Goal: Complete application form: Complete application form

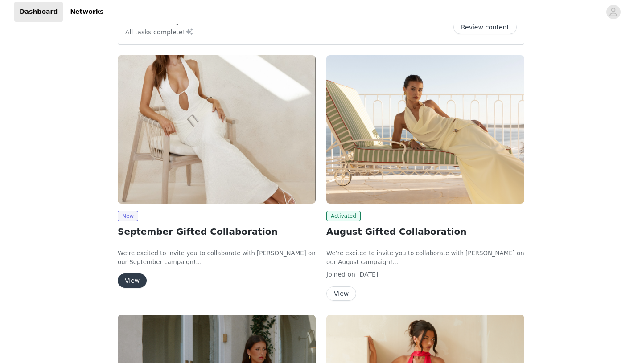
scroll to position [88, 0]
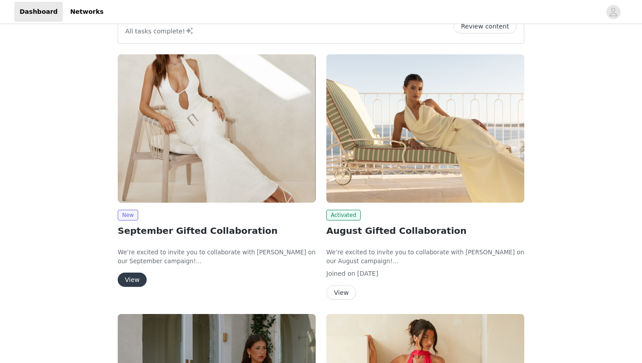
click at [140, 279] on button "View" at bounding box center [132, 280] width 29 height 14
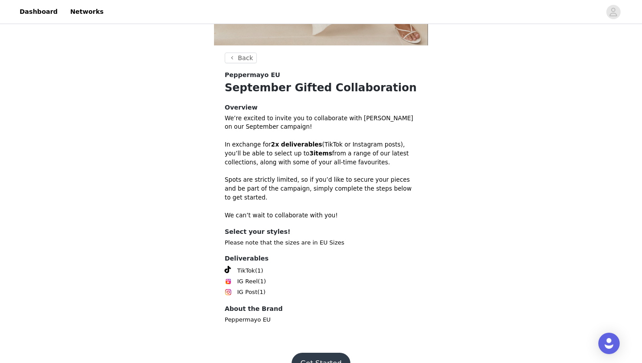
scroll to position [248, 0]
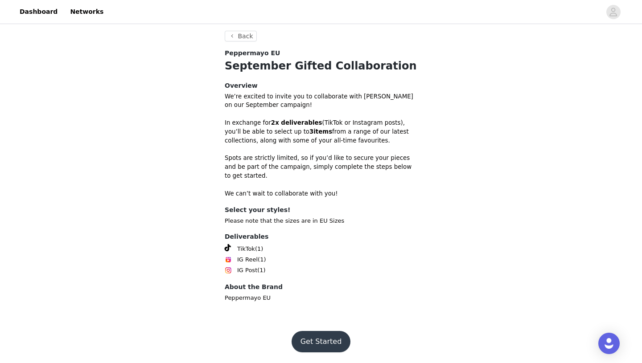
click at [320, 344] on button "Get Started" at bounding box center [320, 341] width 59 height 21
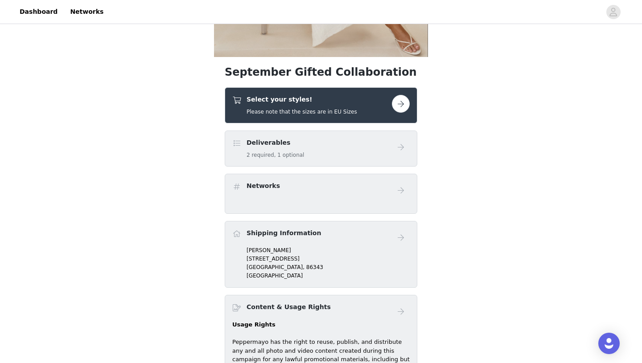
scroll to position [211, 0]
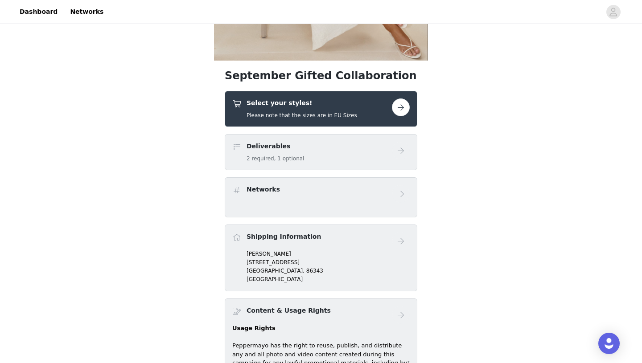
click at [403, 109] on button "button" at bounding box center [401, 107] width 18 height 18
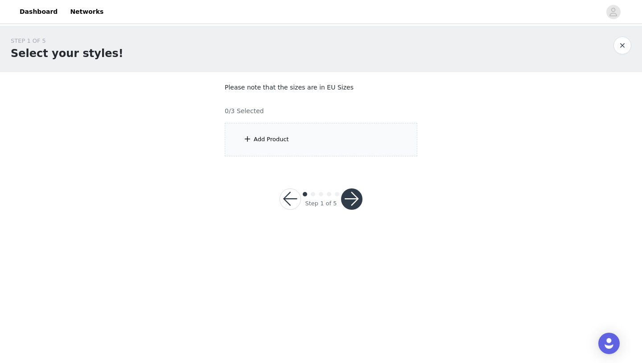
click at [322, 150] on div "Add Product" at bounding box center [321, 139] width 193 height 33
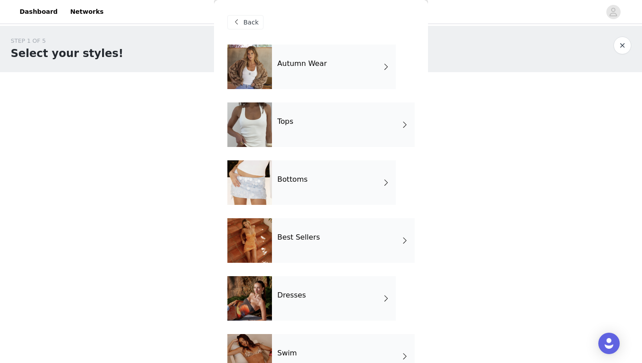
click at [359, 63] on div "Autumn Wear" at bounding box center [334, 67] width 124 height 45
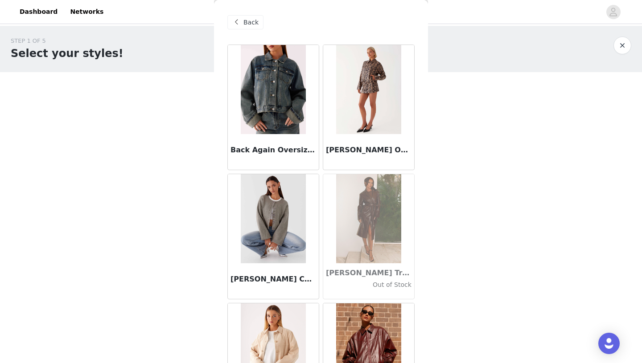
click at [248, 81] on img at bounding box center [273, 89] width 65 height 89
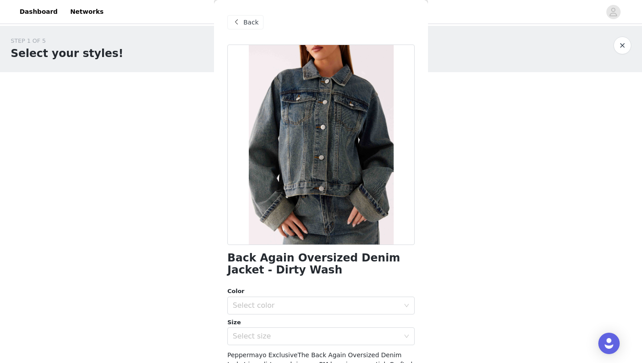
click at [245, 17] on div "Back" at bounding box center [245, 22] width 36 height 14
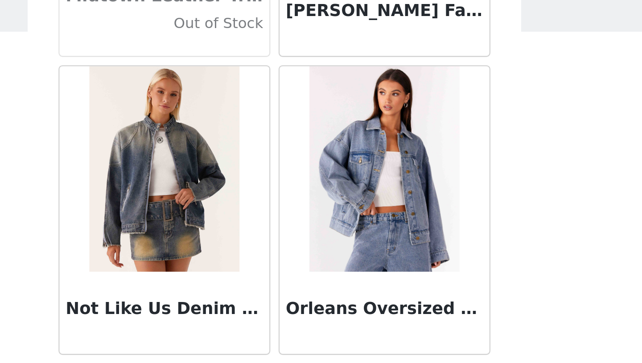
scroll to position [1001, 0]
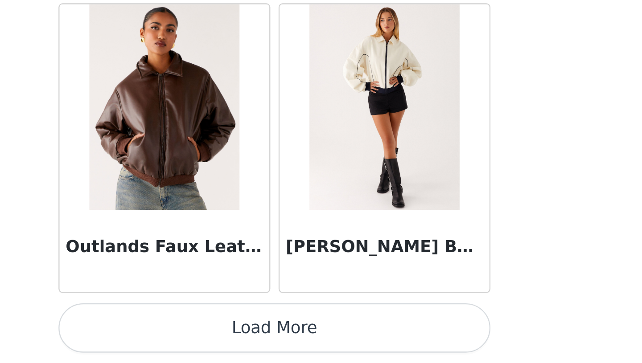
click at [332, 346] on button "Load More" at bounding box center [320, 347] width 187 height 21
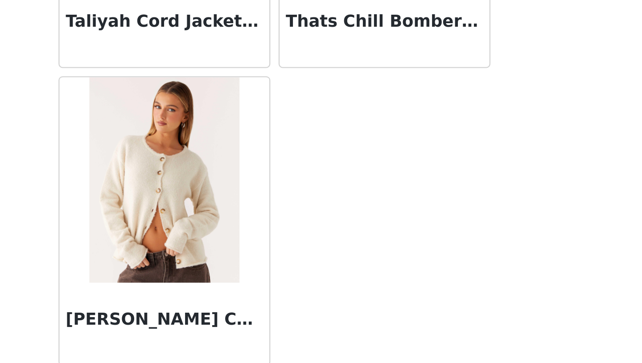
scroll to position [1489, 0]
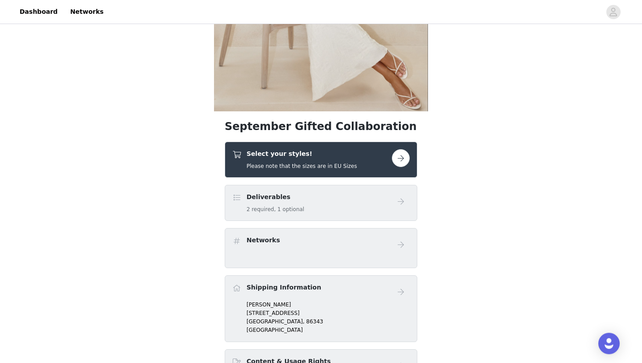
scroll to position [172, 0]
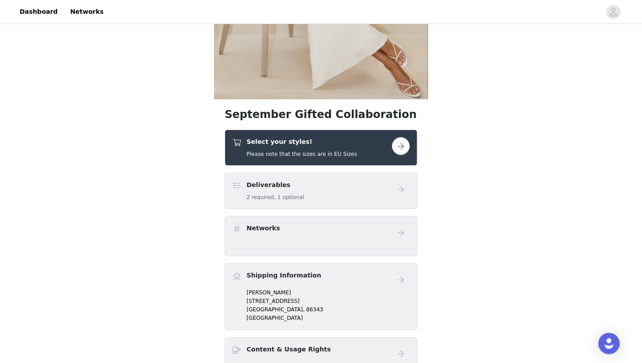
click at [400, 148] on button "button" at bounding box center [401, 146] width 18 height 18
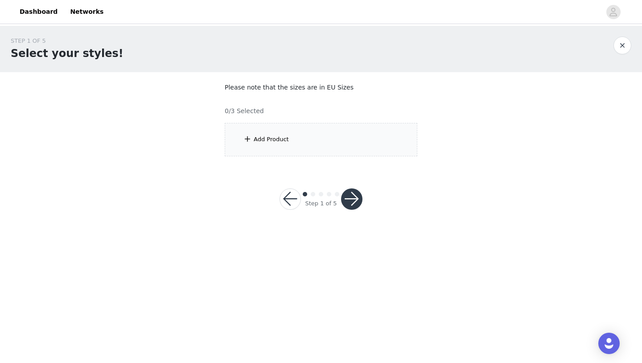
click at [309, 148] on div "Add Product" at bounding box center [321, 139] width 193 height 33
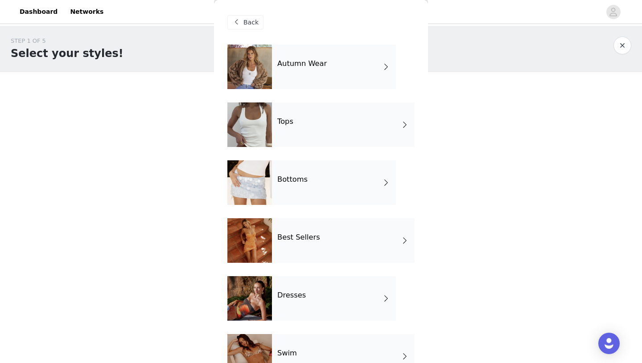
click at [359, 114] on div "Tops" at bounding box center [343, 125] width 143 height 45
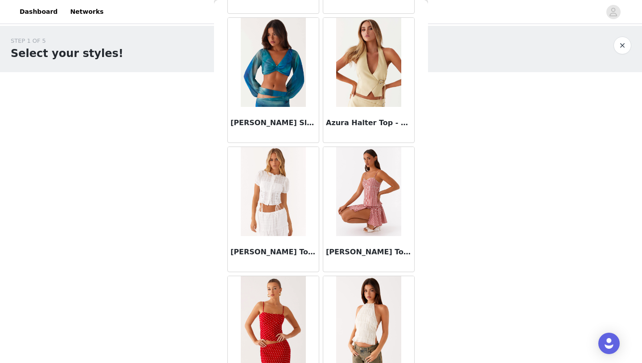
scroll to position [1001, 0]
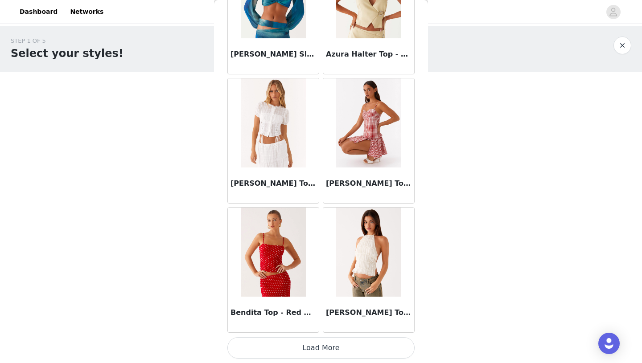
click at [348, 346] on button "Load More" at bounding box center [320, 347] width 187 height 21
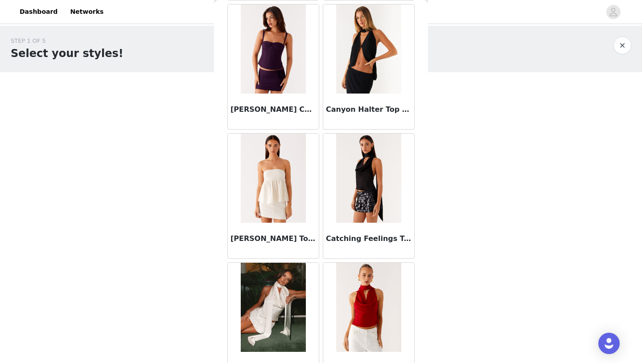
scroll to position [2293, 0]
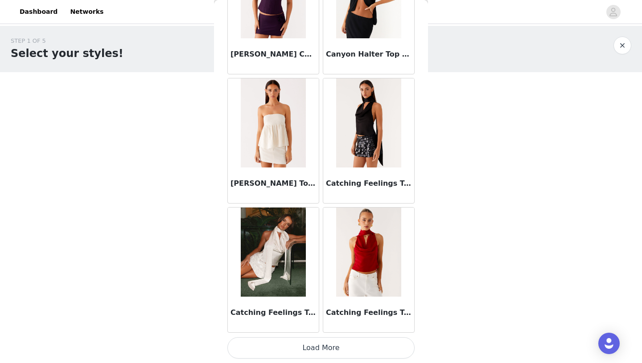
click at [317, 348] on button "Load More" at bounding box center [320, 347] width 187 height 21
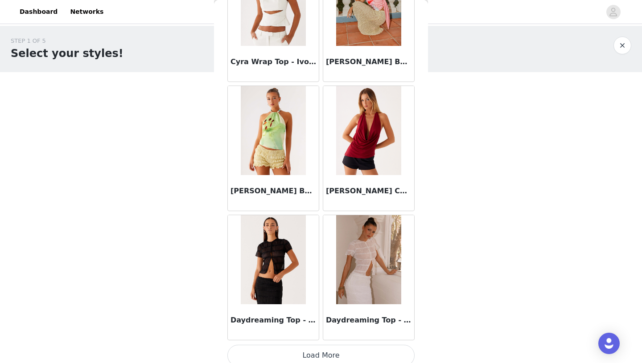
scroll to position [3585, 0]
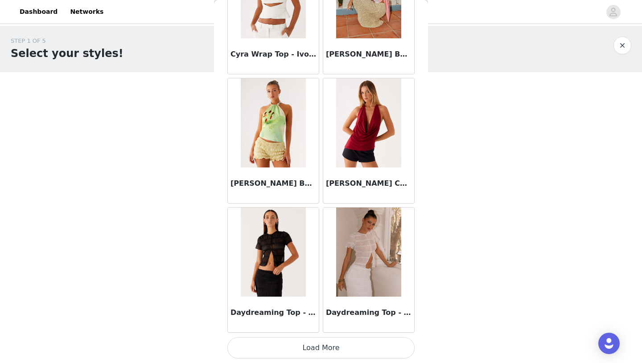
click at [321, 347] on button "Load More" at bounding box center [320, 347] width 187 height 21
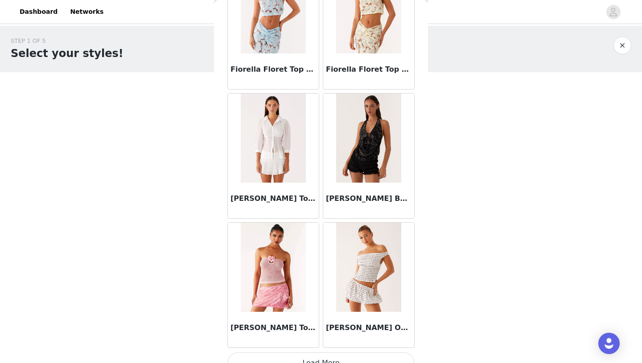
scroll to position [4878, 0]
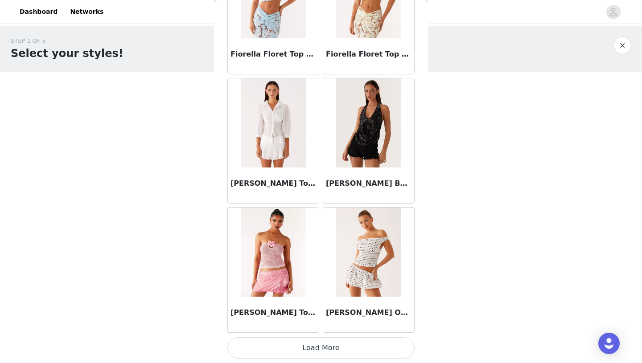
click at [314, 350] on button "Load More" at bounding box center [320, 347] width 187 height 21
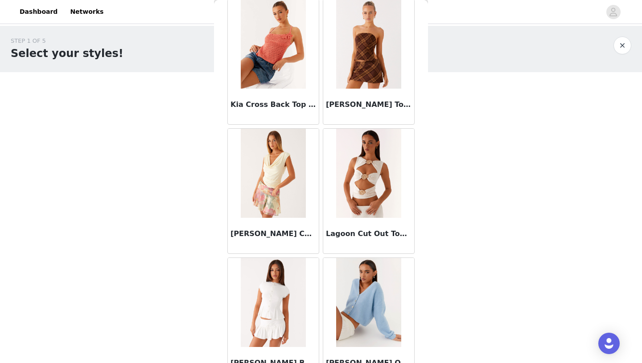
scroll to position [6170, 0]
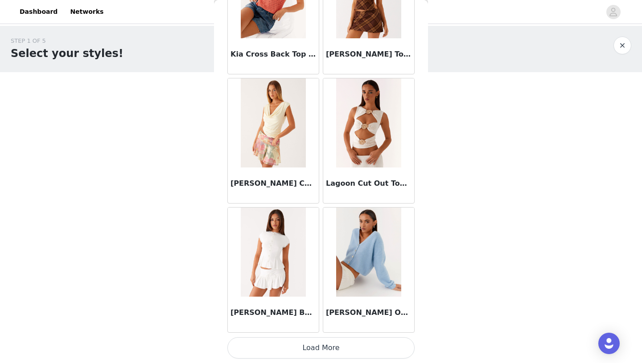
click at [321, 353] on button "Load More" at bounding box center [320, 347] width 187 height 21
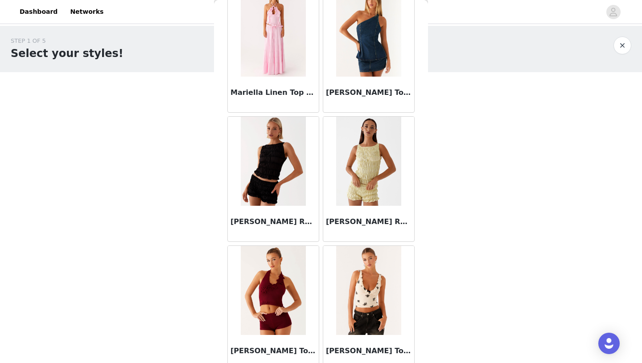
scroll to position [7463, 0]
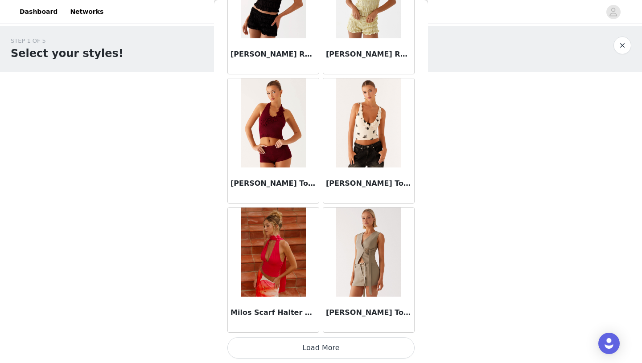
click at [329, 347] on button "Load More" at bounding box center [320, 347] width 187 height 21
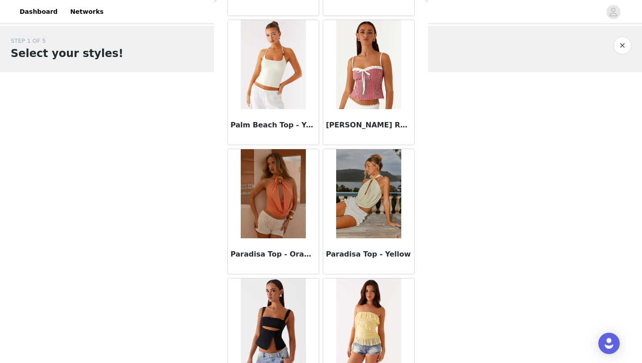
scroll to position [8755, 0]
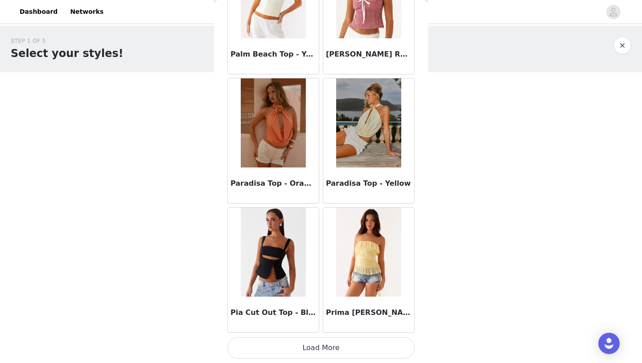
click at [327, 346] on button "Load More" at bounding box center [320, 347] width 187 height 21
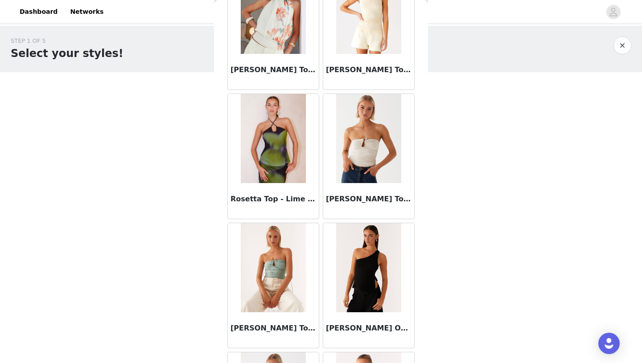
scroll to position [10048, 0]
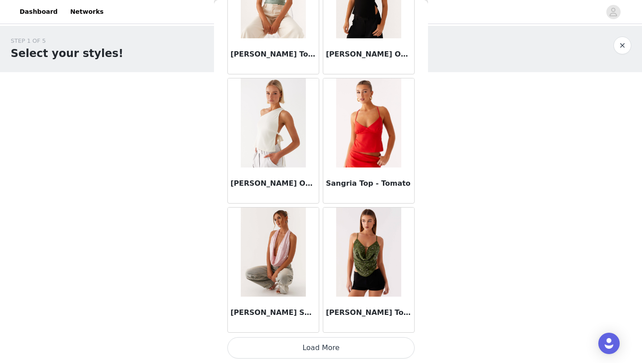
click at [320, 345] on button "Load More" at bounding box center [320, 347] width 187 height 21
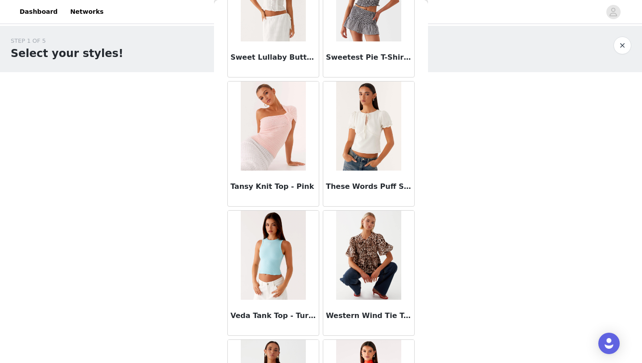
scroll to position [11340, 0]
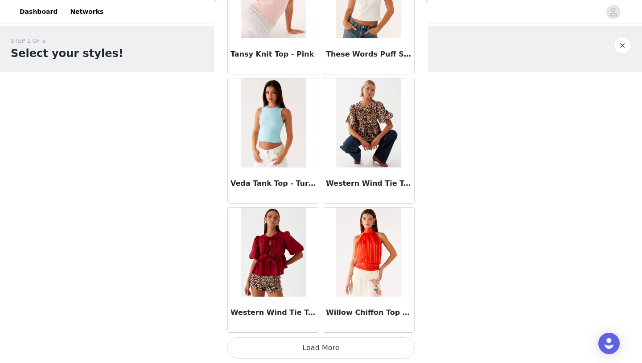
click at [323, 345] on button "Load More" at bounding box center [320, 347] width 187 height 21
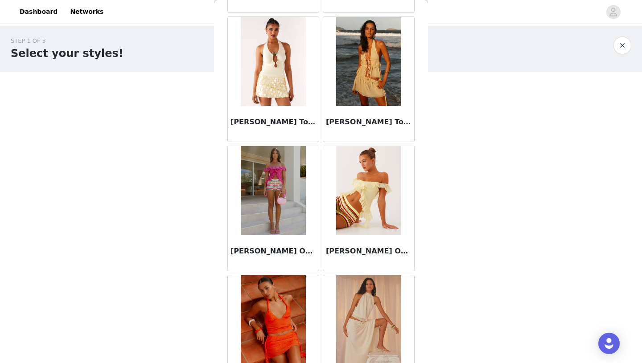
scroll to position [0, 0]
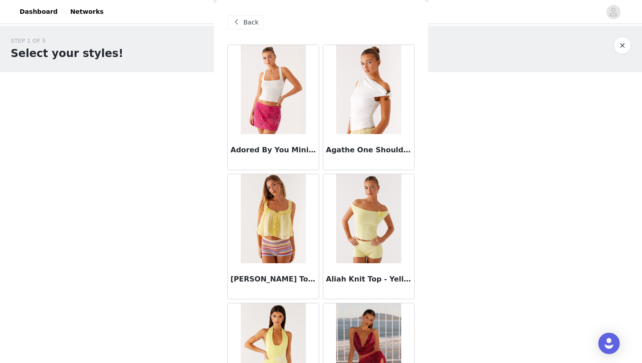
click at [245, 21] on span "Back" at bounding box center [250, 22] width 15 height 9
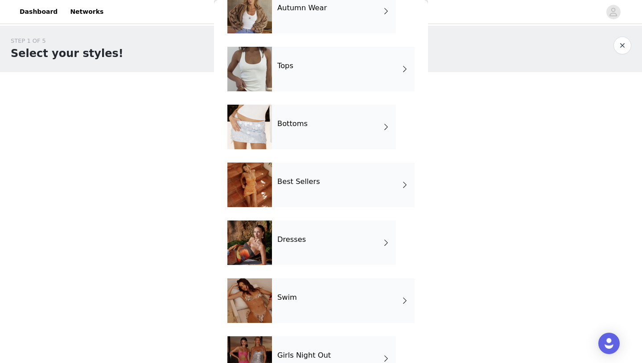
scroll to position [58, 0]
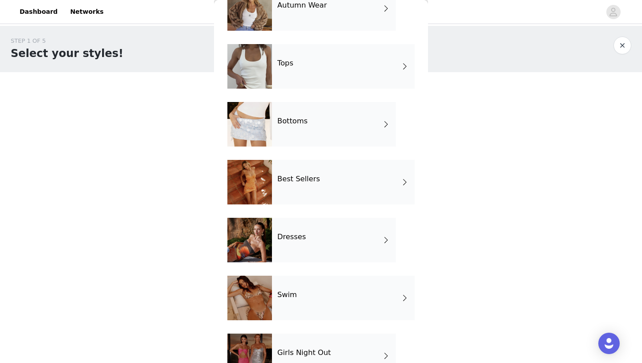
click at [337, 129] on div "Bottoms" at bounding box center [334, 124] width 124 height 45
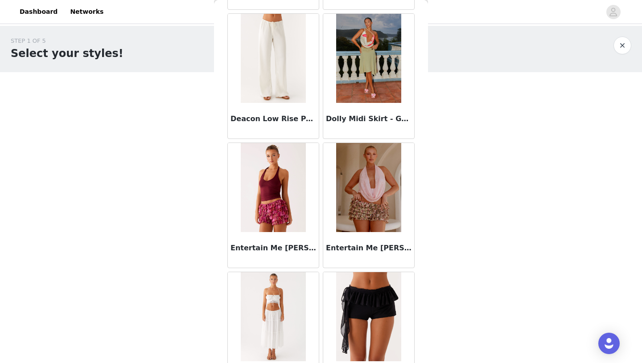
scroll to position [1001, 0]
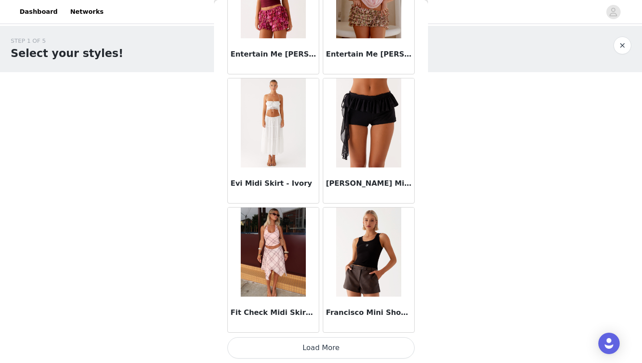
click at [334, 349] on button "Load More" at bounding box center [320, 347] width 187 height 21
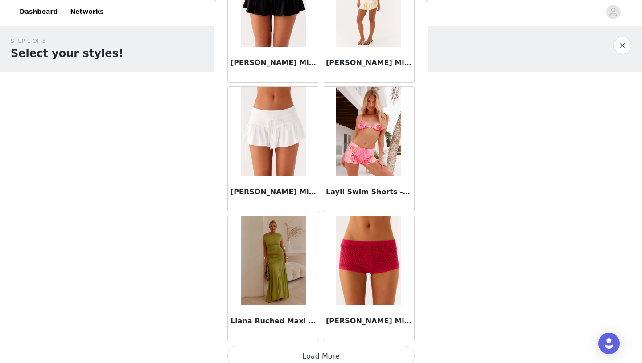
scroll to position [2293, 0]
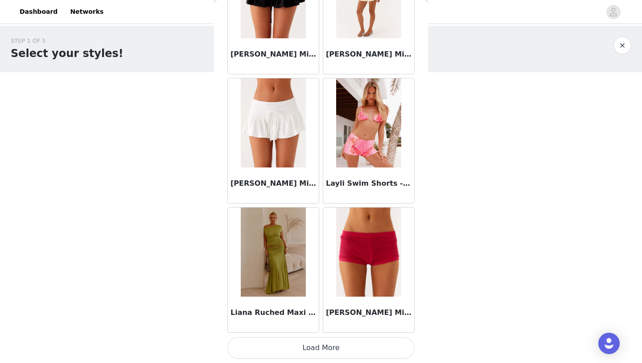
click at [323, 345] on button "Load More" at bounding box center [320, 347] width 187 height 21
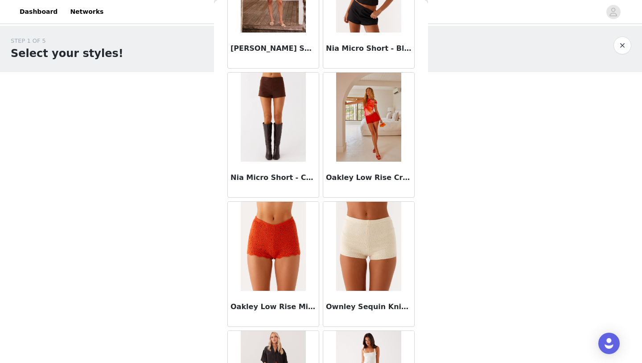
scroll to position [3585, 0]
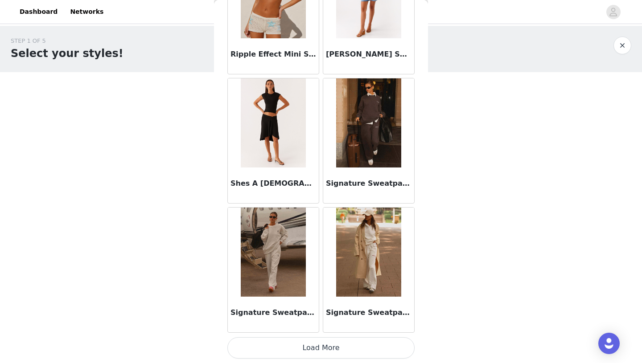
click at [318, 354] on button "Load More" at bounding box center [320, 347] width 187 height 21
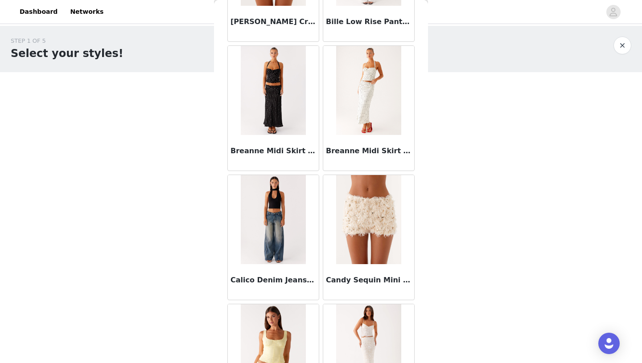
scroll to position [0, 0]
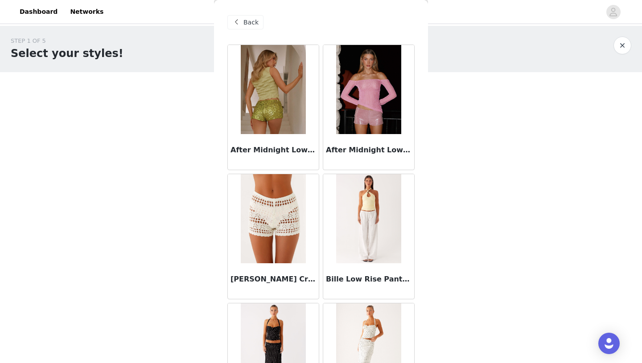
click at [256, 20] on span "Back" at bounding box center [250, 22] width 15 height 9
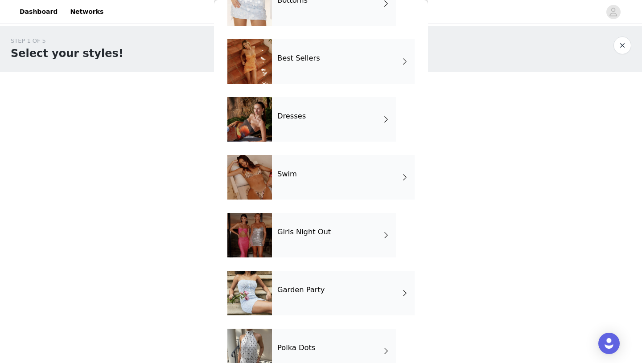
scroll to position [182, 0]
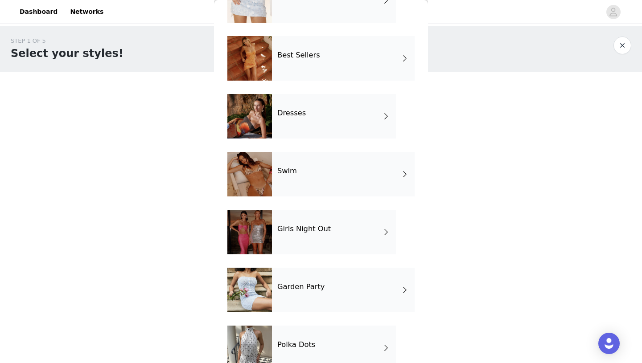
click at [343, 55] on div "Best Sellers" at bounding box center [343, 58] width 143 height 45
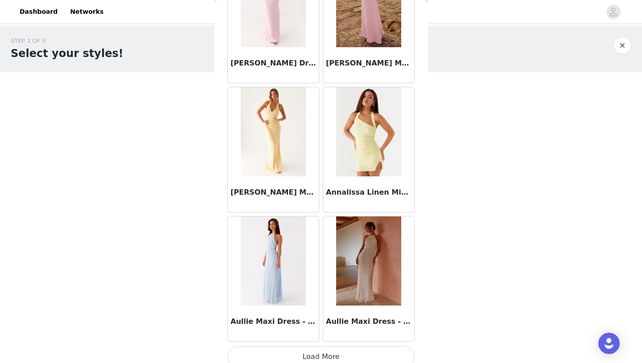
scroll to position [1001, 0]
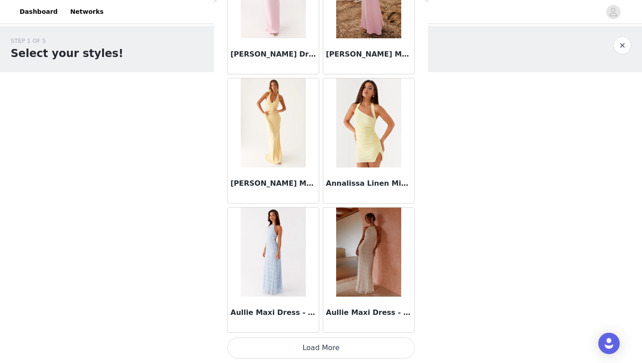
click at [317, 350] on button "Load More" at bounding box center [320, 347] width 187 height 21
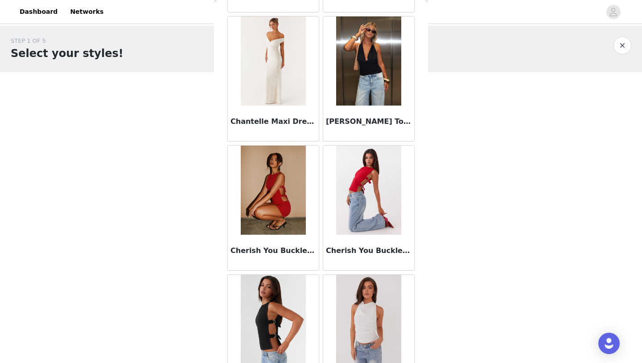
scroll to position [2293, 0]
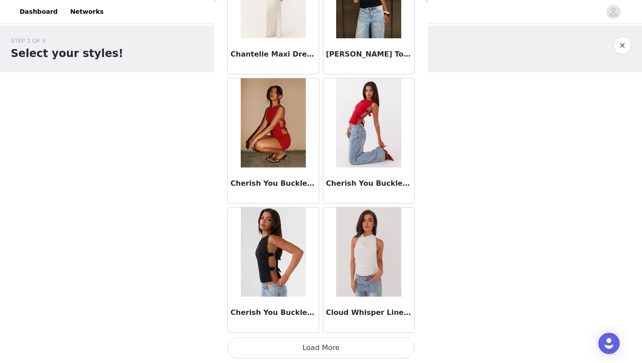
click at [328, 349] on button "Load More" at bounding box center [320, 347] width 187 height 21
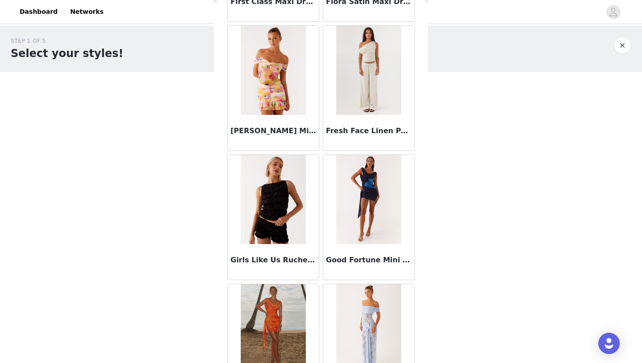
scroll to position [3585, 0]
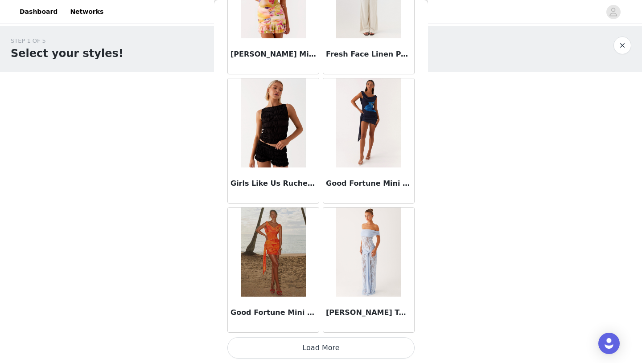
click at [321, 352] on button "Load More" at bounding box center [320, 347] width 187 height 21
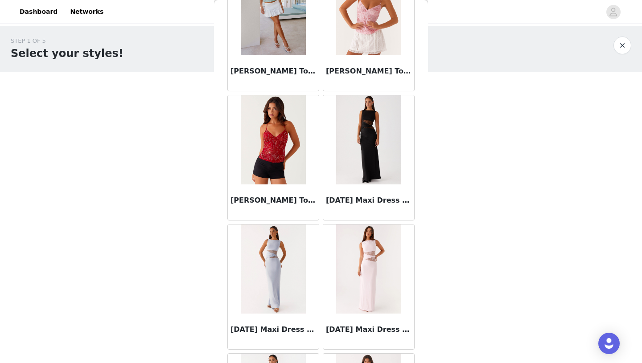
scroll to position [4878, 0]
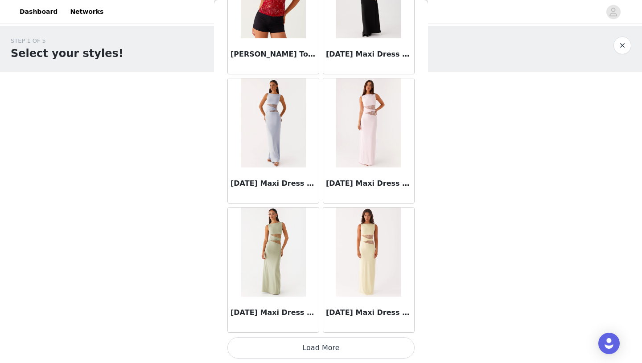
click at [314, 348] on button "Load More" at bounding box center [320, 347] width 187 height 21
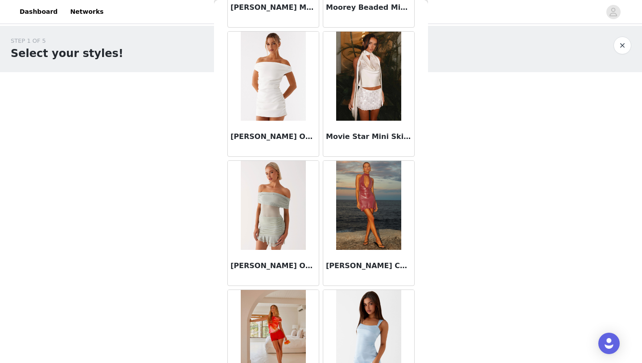
scroll to position [6170, 0]
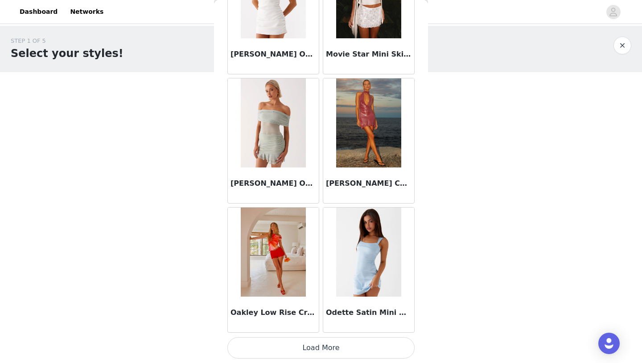
click at [314, 345] on button "Load More" at bounding box center [320, 347] width 187 height 21
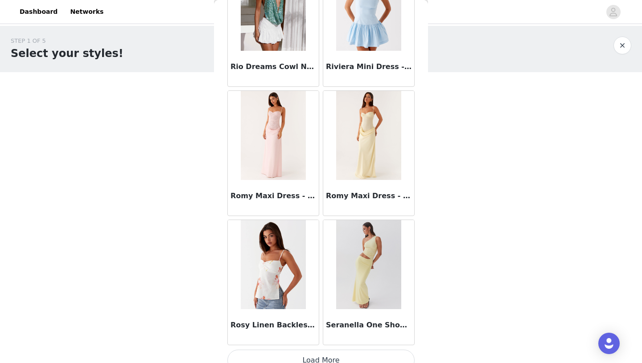
scroll to position [7463, 0]
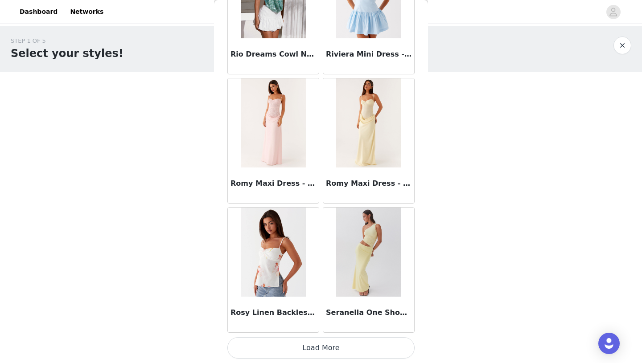
click at [304, 350] on button "Load More" at bounding box center [320, 347] width 187 height 21
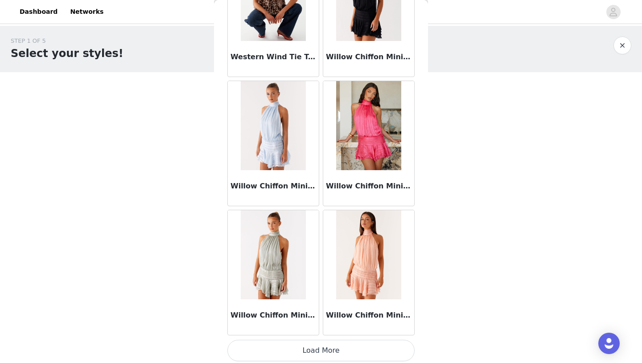
scroll to position [8755, 0]
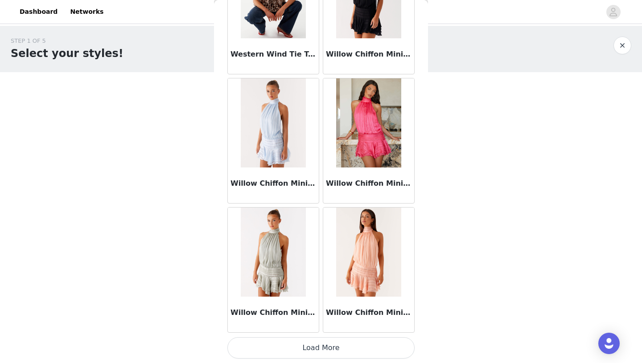
click at [328, 348] on button "Load More" at bounding box center [320, 347] width 187 height 21
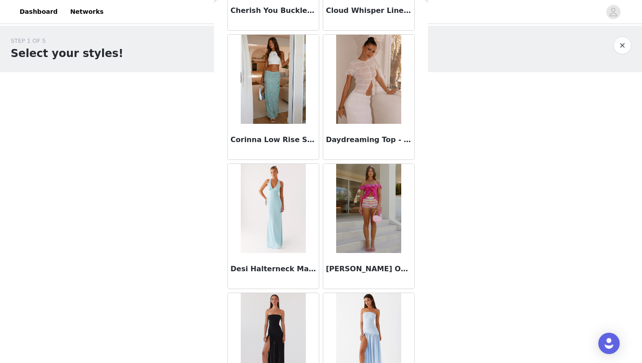
scroll to position [0, 0]
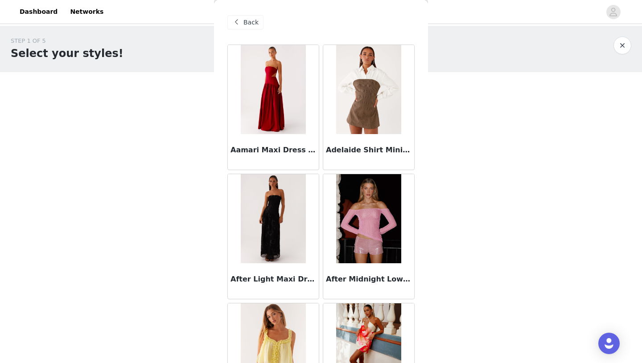
click at [240, 18] on span at bounding box center [236, 22] width 11 height 11
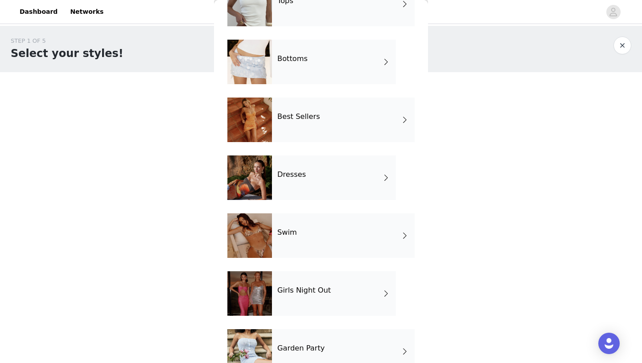
click at [295, 224] on div "Swim" at bounding box center [343, 235] width 143 height 45
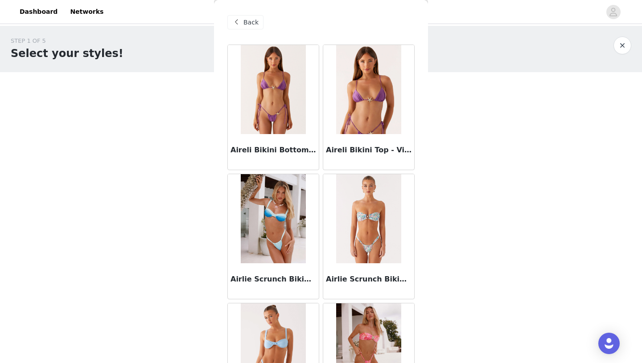
click at [240, 25] on span at bounding box center [236, 22] width 11 height 11
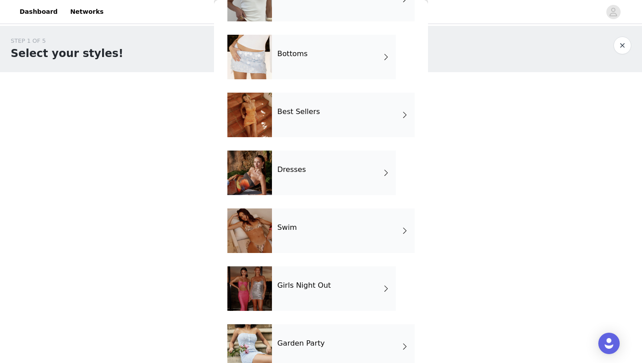
scroll to position [203, 0]
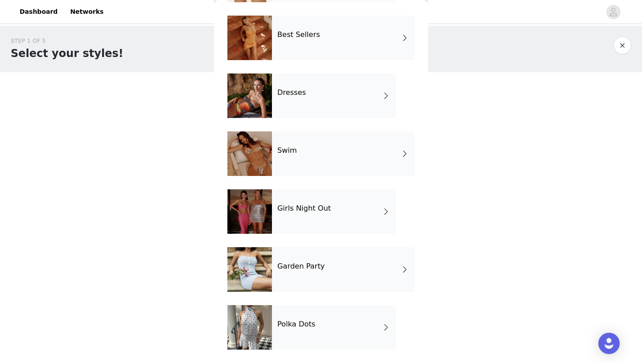
click at [332, 215] on div "Girls Night Out" at bounding box center [334, 211] width 124 height 45
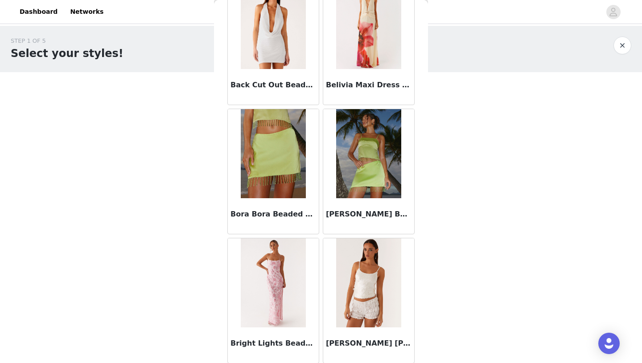
scroll to position [1001, 0]
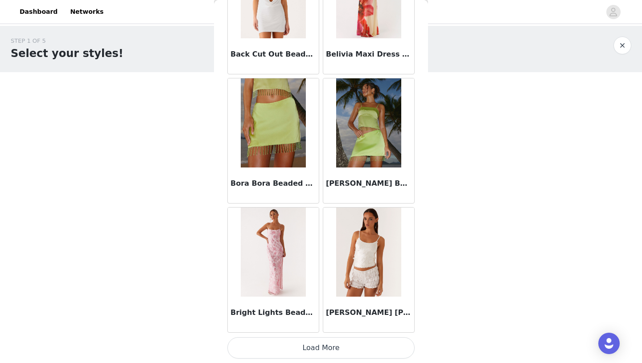
click at [318, 352] on button "Load More" at bounding box center [320, 347] width 187 height 21
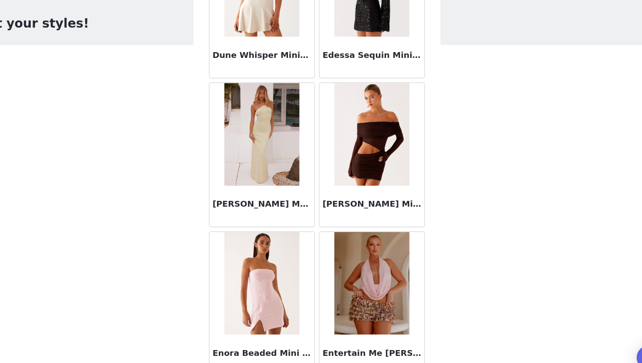
scroll to position [2293, 0]
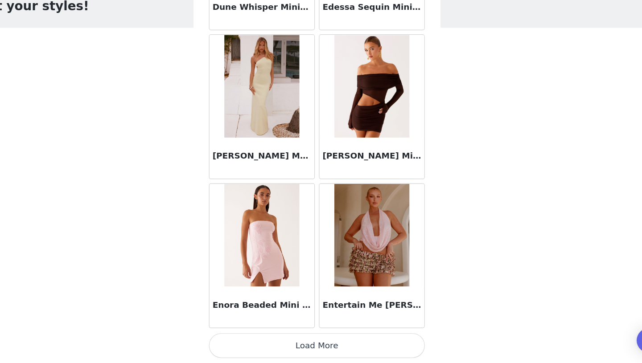
click at [308, 347] on button "Load More" at bounding box center [320, 347] width 187 height 21
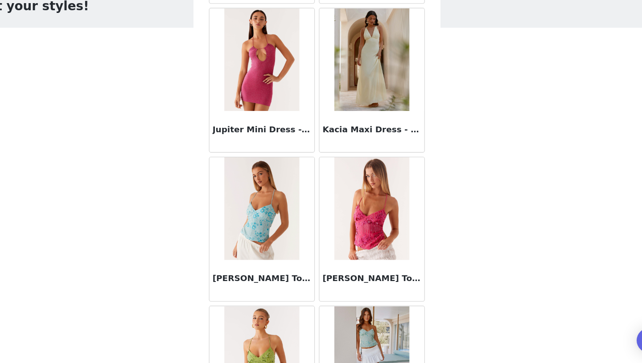
scroll to position [3585, 0]
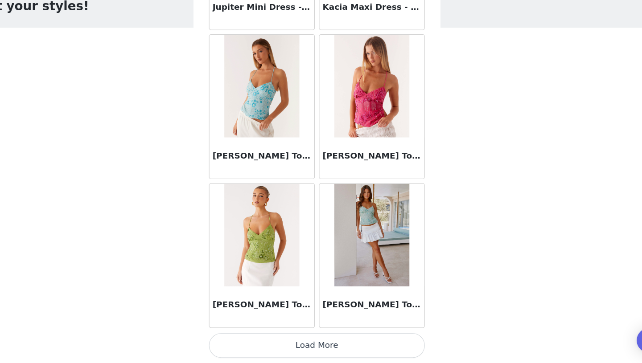
click at [318, 350] on button "Load More" at bounding box center [320, 347] width 187 height 21
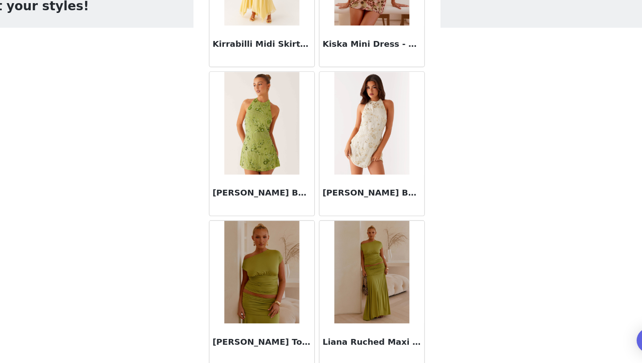
scroll to position [4878, 0]
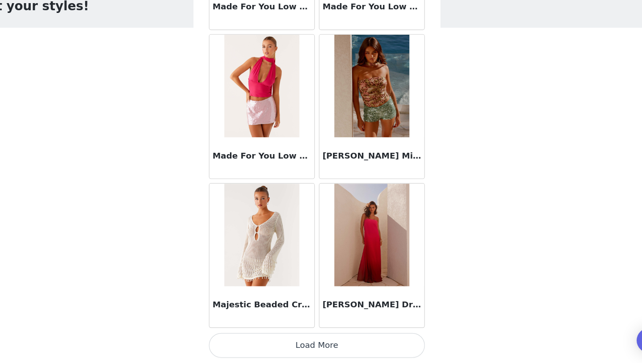
click at [304, 349] on button "Load More" at bounding box center [320, 347] width 187 height 21
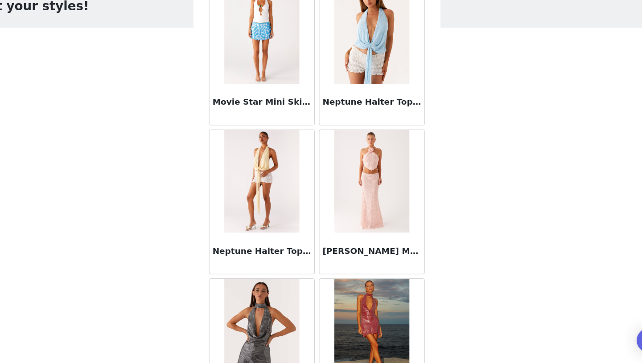
scroll to position [6170, 0]
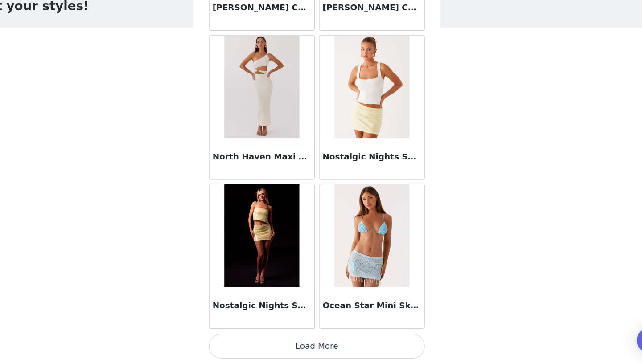
click at [324, 345] on button "Load More" at bounding box center [320, 348] width 187 height 21
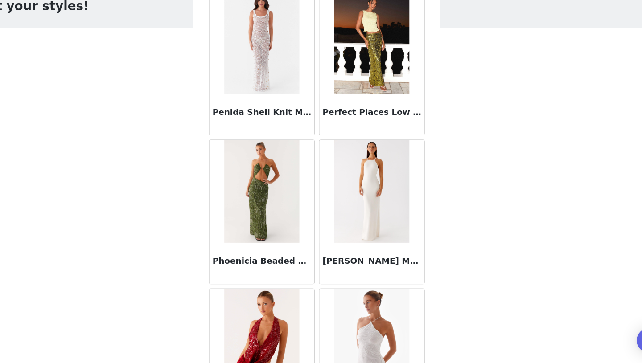
scroll to position [7463, 0]
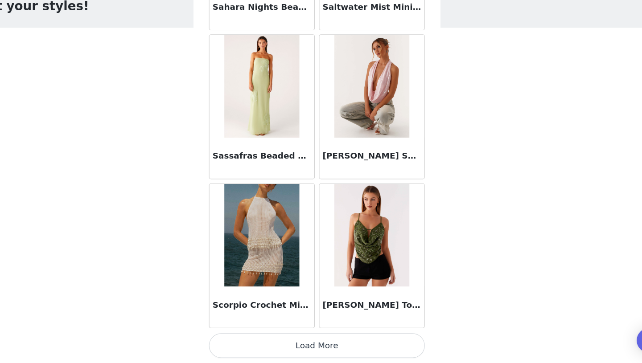
click at [324, 345] on button "Load More" at bounding box center [320, 347] width 187 height 21
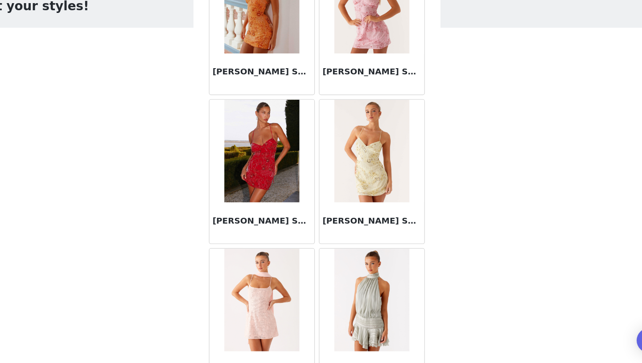
scroll to position [8755, 0]
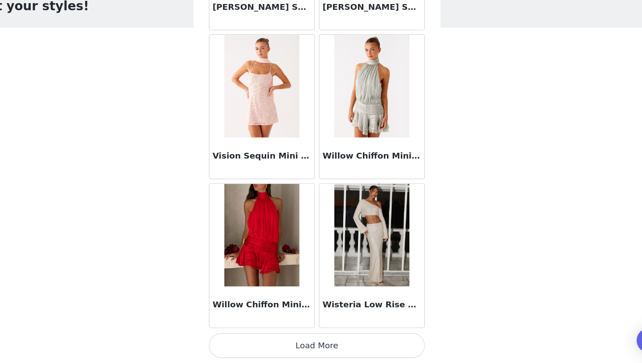
click at [318, 350] on button "Load More" at bounding box center [320, 347] width 187 height 21
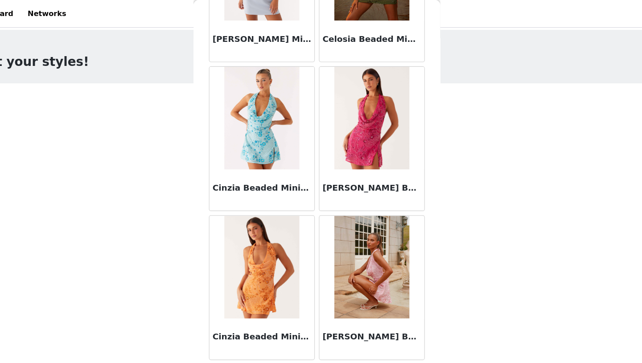
scroll to position [0, 0]
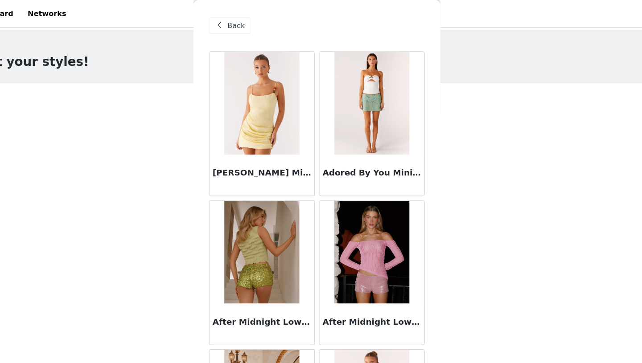
click at [250, 28] on div "Back" at bounding box center [245, 22] width 36 height 14
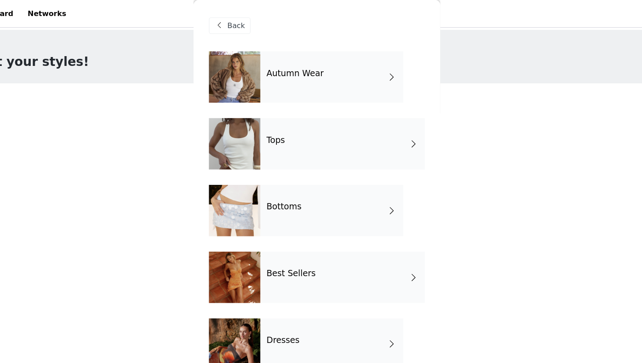
click at [333, 173] on div "Bottoms" at bounding box center [334, 182] width 124 height 45
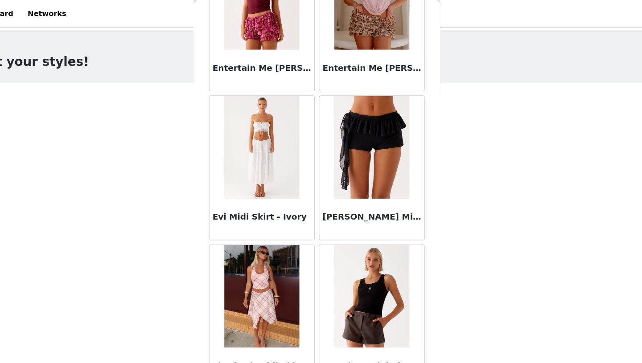
scroll to position [1001, 0]
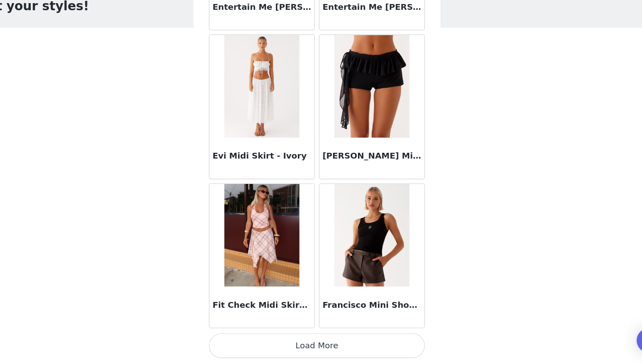
click at [336, 349] on button "Load More" at bounding box center [320, 347] width 187 height 21
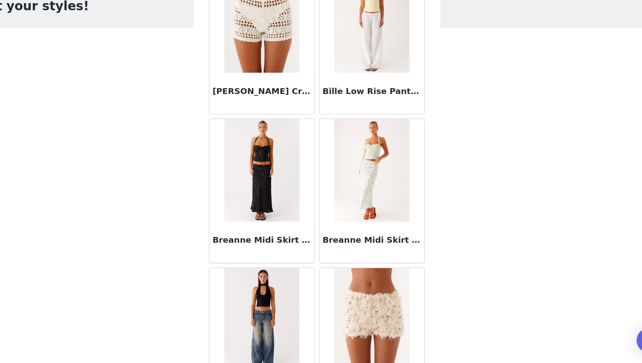
scroll to position [0, 0]
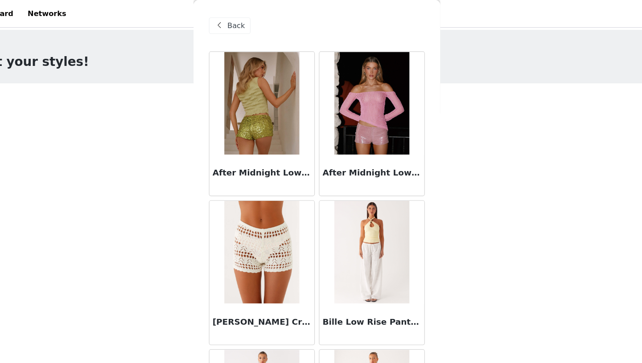
click at [253, 25] on span "Back" at bounding box center [250, 22] width 15 height 9
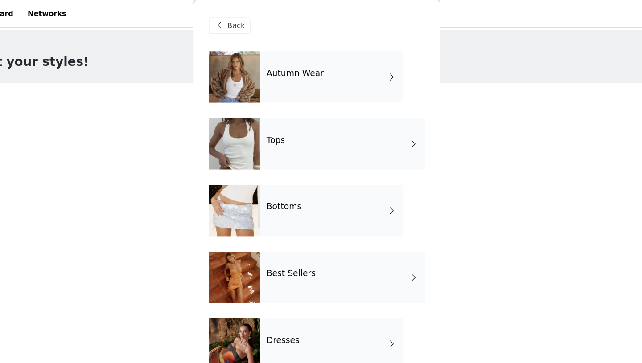
click at [287, 62] on h4 "Autumn Wear" at bounding box center [301, 64] width 49 height 8
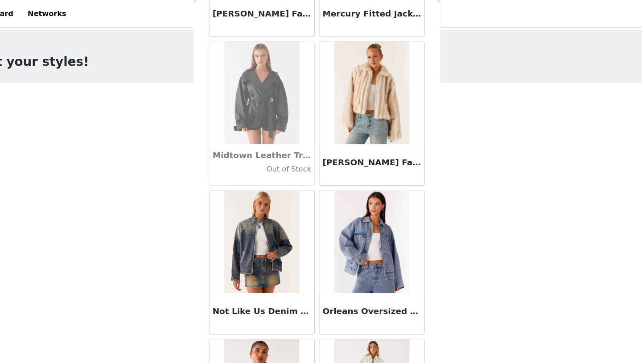
scroll to position [1001, 0]
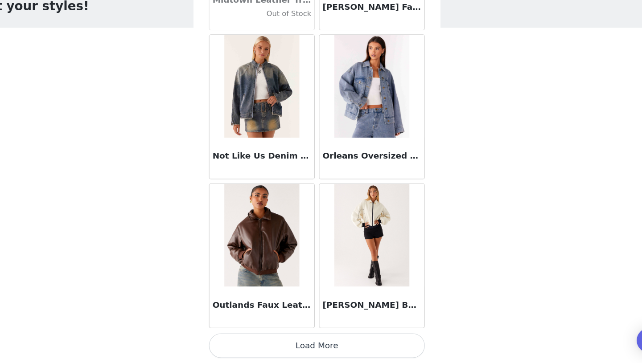
click at [329, 347] on button "Load More" at bounding box center [320, 347] width 187 height 21
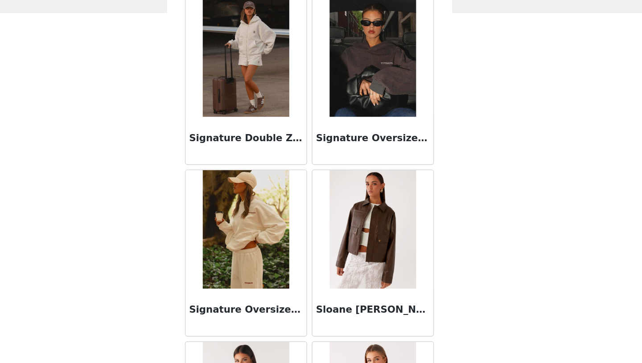
scroll to position [1276, 0]
click at [296, 131] on img at bounding box center [273, 105] width 65 height 89
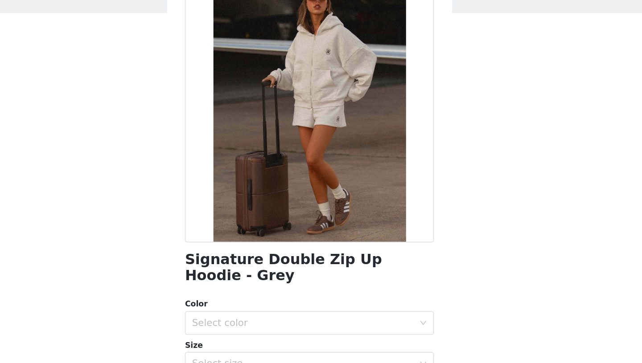
scroll to position [71, 0]
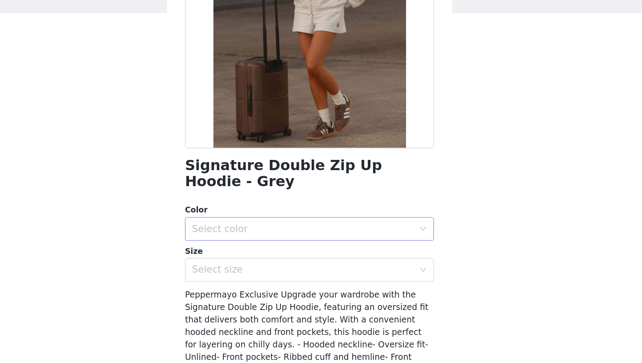
click at [335, 230] on div "Select color" at bounding box center [316, 234] width 167 height 9
click at [335, 244] on li "Grey" at bounding box center [320, 242] width 187 height 14
click at [335, 258] on div "Select size" at bounding box center [318, 265] width 171 height 17
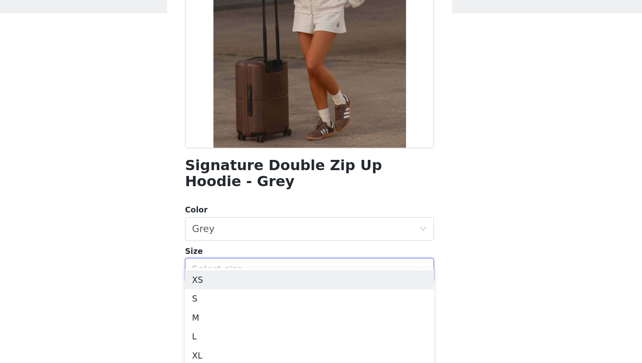
scroll to position [107, 0]
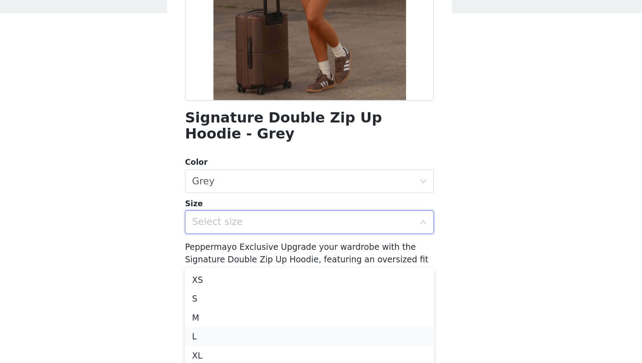
click at [269, 313] on li "L" at bounding box center [320, 316] width 187 height 14
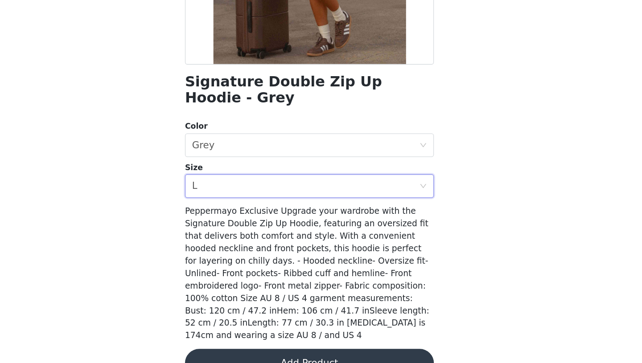
click at [279, 353] on button "Add Product" at bounding box center [320, 363] width 187 height 21
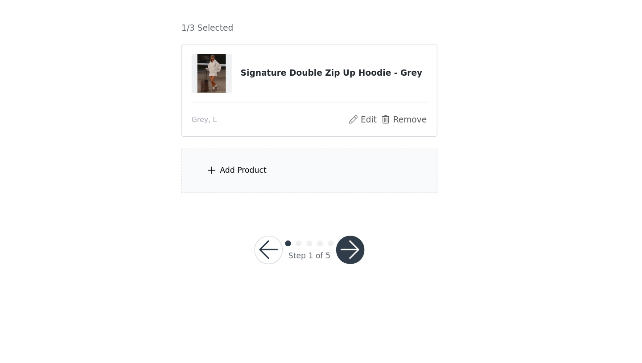
click at [292, 217] on div "Add Product" at bounding box center [321, 218] width 193 height 33
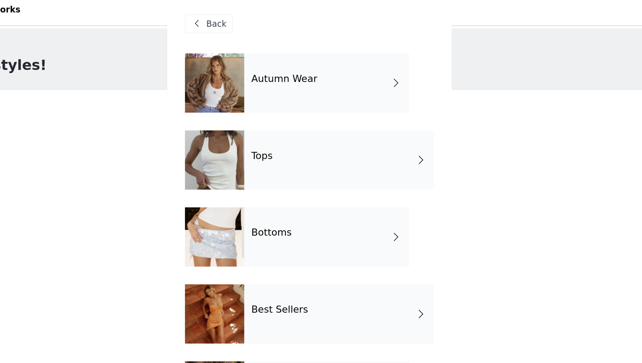
click at [318, 67] on h4 "Autumn Wear" at bounding box center [301, 64] width 49 height 8
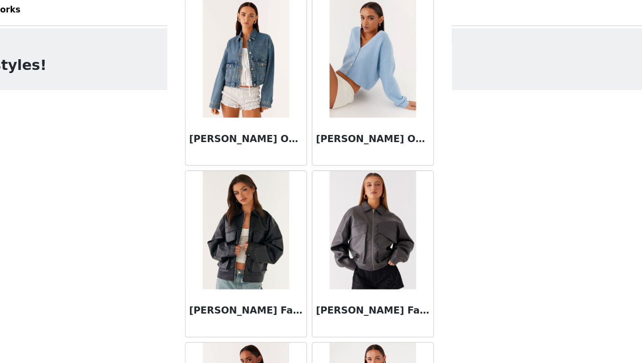
scroll to position [648, 0]
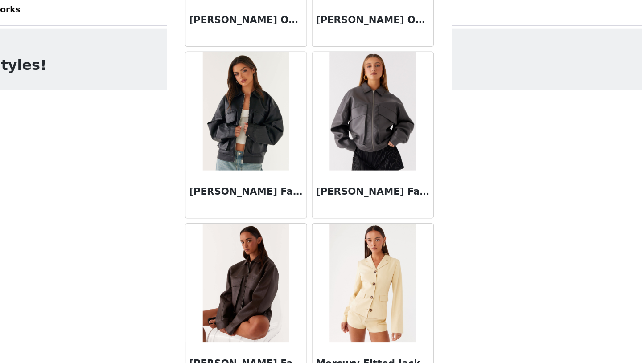
click at [292, 109] on img at bounding box center [273, 88] width 65 height 89
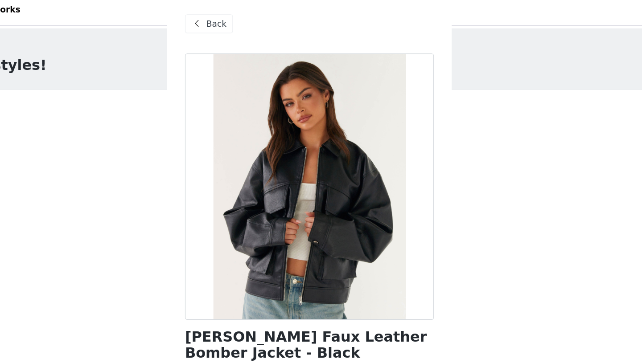
scroll to position [109, 0]
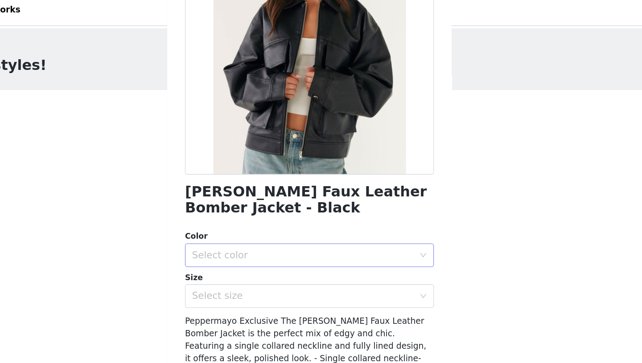
click at [316, 201] on div "Select color" at bounding box center [318, 196] width 171 height 17
click at [316, 217] on li "Black" at bounding box center [320, 216] width 187 height 14
click at [317, 230] on div "Select size" at bounding box center [316, 227] width 167 height 9
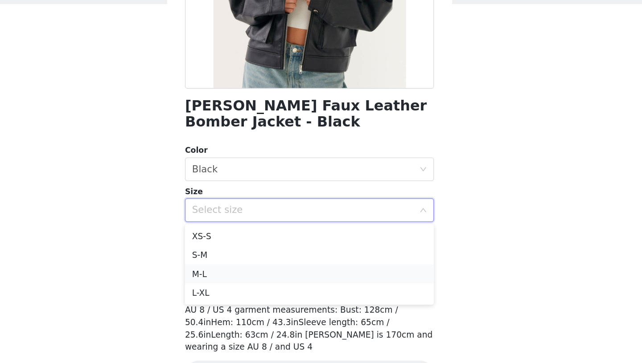
click at [242, 276] on li "M-L" at bounding box center [320, 275] width 187 height 14
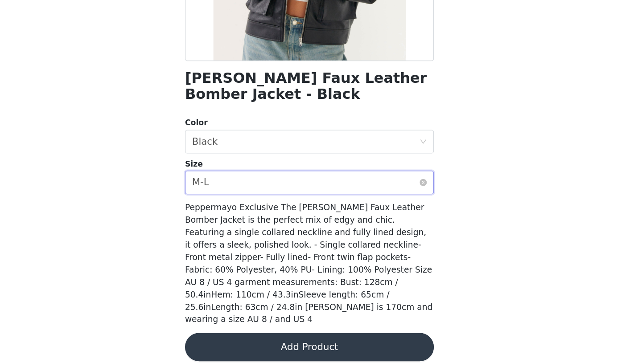
click at [304, 231] on div "Select size M-L" at bounding box center [318, 227] width 171 height 17
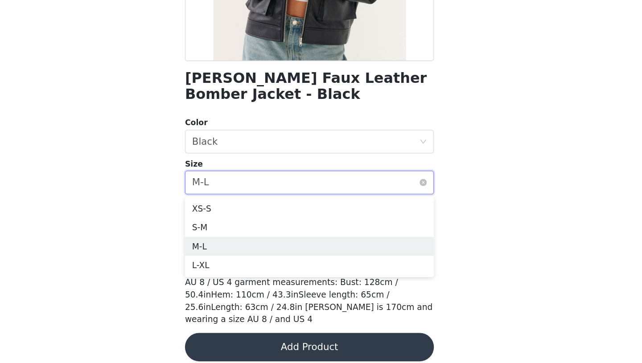
click at [304, 231] on div "Select size M-L" at bounding box center [318, 227] width 171 height 17
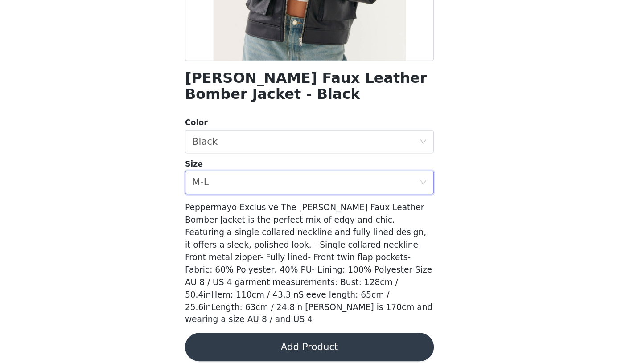
click at [303, 342] on button "Add Product" at bounding box center [320, 350] width 187 height 21
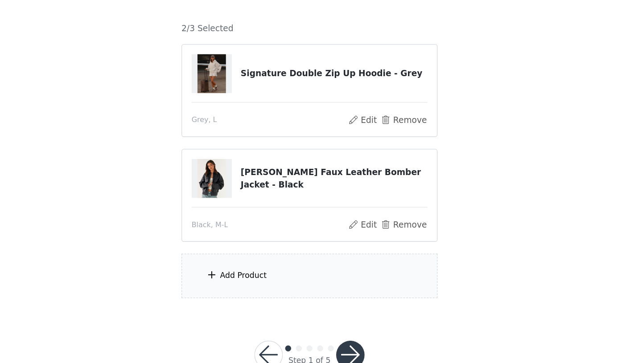
click at [308, 300] on div "Add Product" at bounding box center [321, 297] width 193 height 33
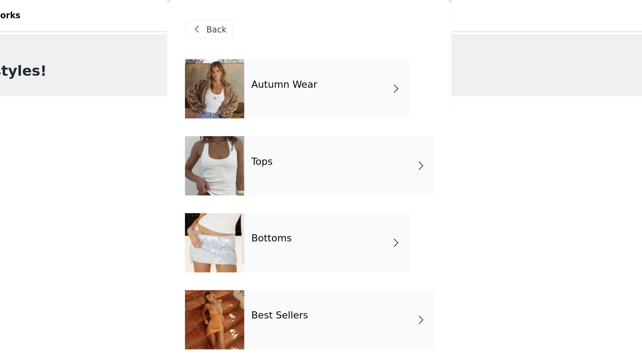
click at [330, 69] on div "Autumn Wear" at bounding box center [334, 67] width 124 height 45
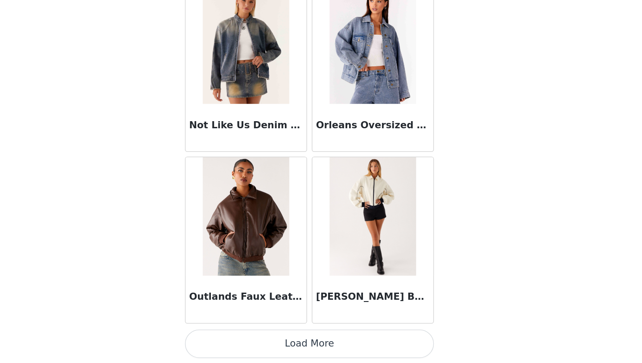
scroll to position [25, 0]
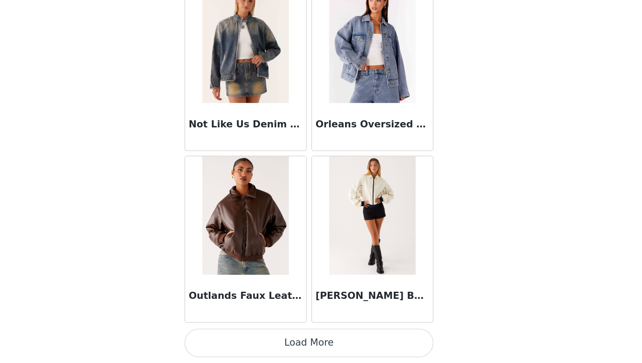
click at [299, 353] on button "Load More" at bounding box center [320, 347] width 187 height 21
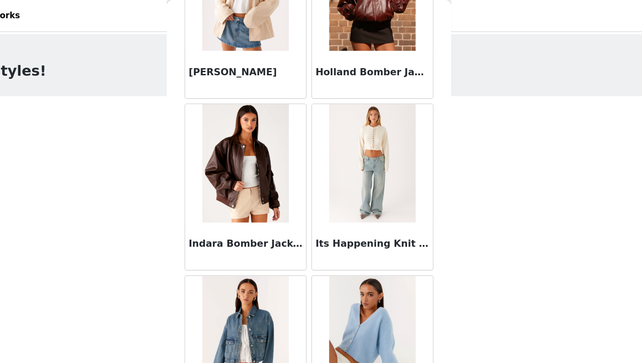
scroll to position [367, 0]
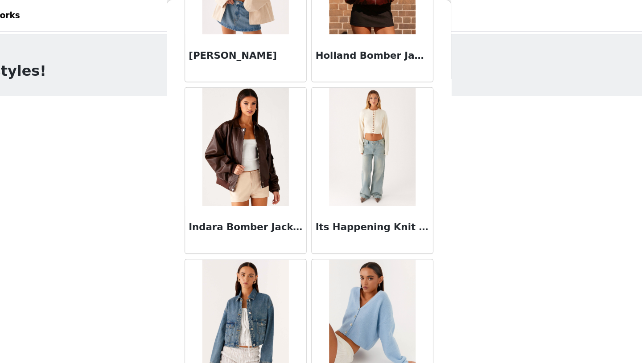
click at [286, 131] on img at bounding box center [273, 110] width 65 height 89
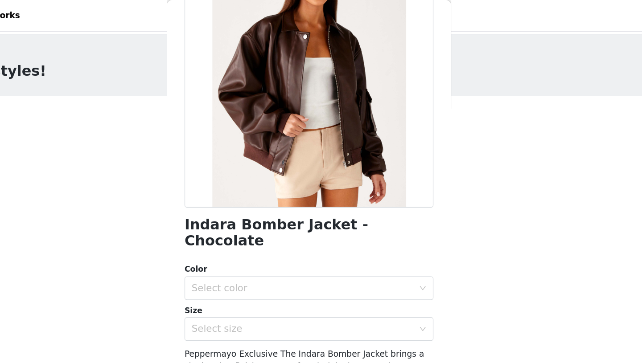
scroll to position [116, 0]
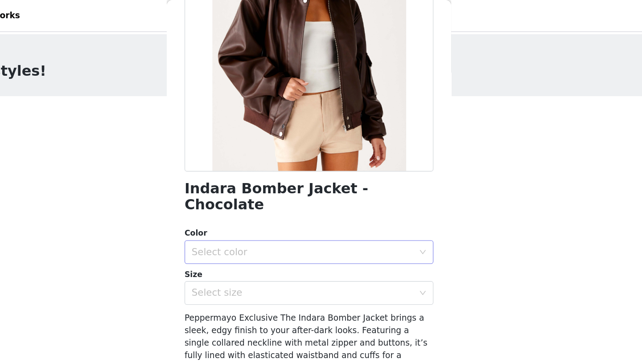
click at [304, 185] on div "Select color" at bounding box center [316, 189] width 167 height 9
click at [295, 194] on li "Chocolate" at bounding box center [320, 197] width 187 height 14
click at [295, 216] on div "Select size" at bounding box center [316, 220] width 167 height 9
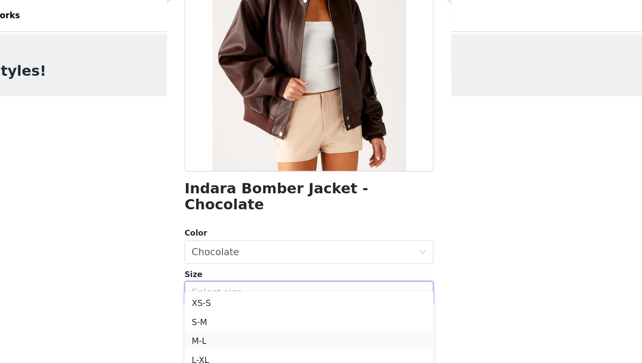
click at [290, 256] on li "M-L" at bounding box center [320, 257] width 187 height 14
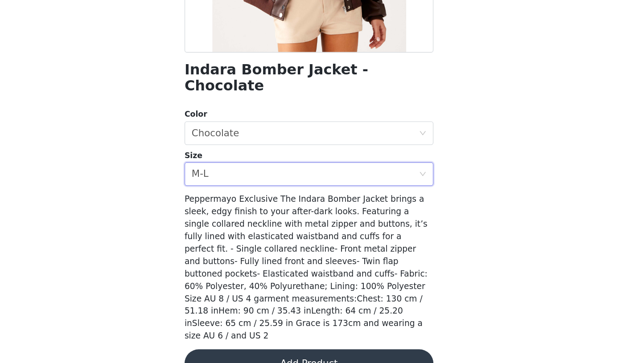
scroll to position [25, 0]
click at [304, 353] on button "Add Product" at bounding box center [320, 363] width 187 height 21
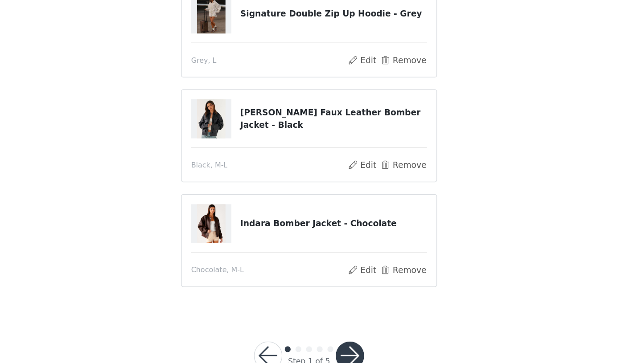
scroll to position [47, 0]
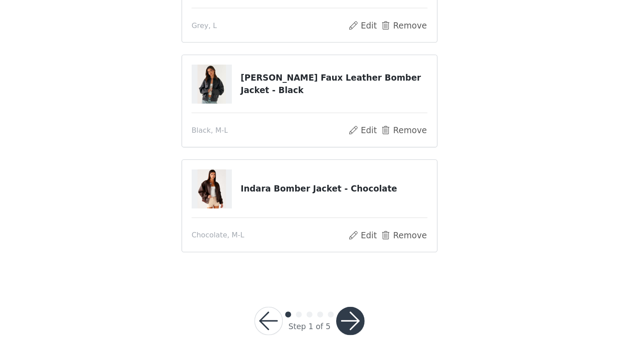
click at [351, 328] on button "button" at bounding box center [351, 331] width 21 height 21
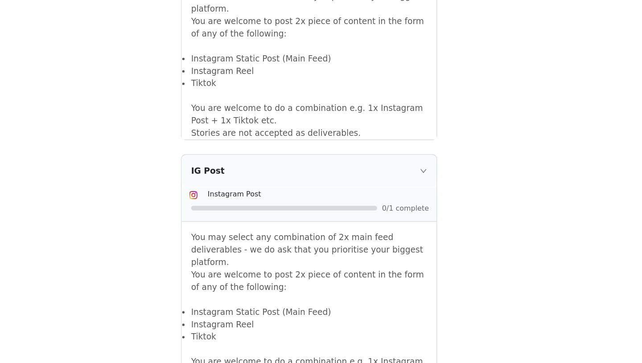
scroll to position [615, 0]
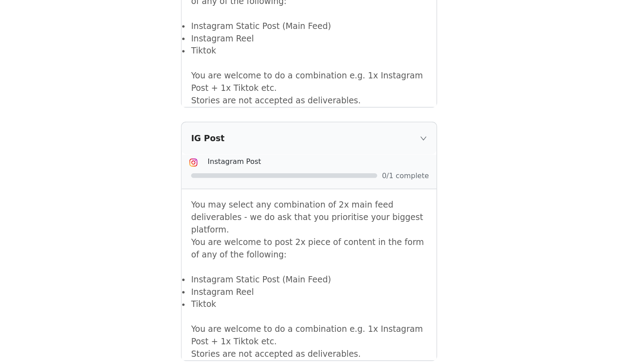
click at [402, 193] on div "IG Post" at bounding box center [321, 194] width 192 height 24
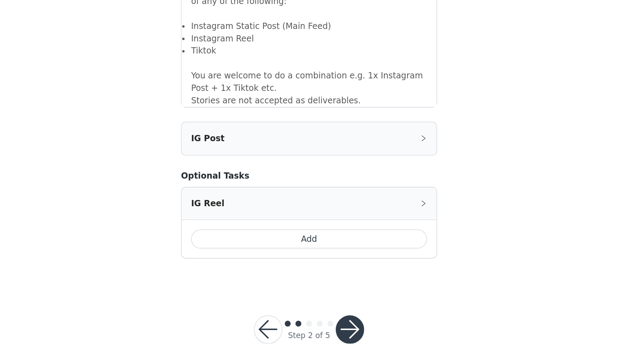
scroll to position [613, 0]
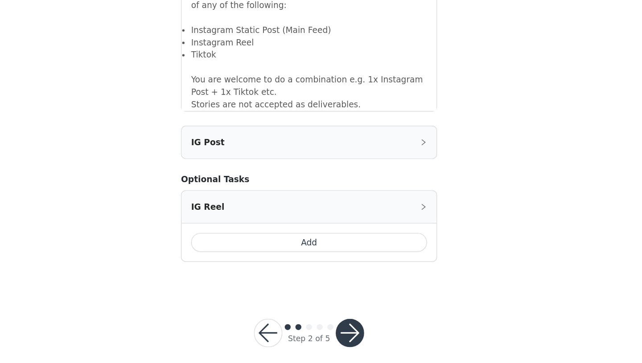
click at [336, 266] on button "Add" at bounding box center [320, 272] width 177 height 14
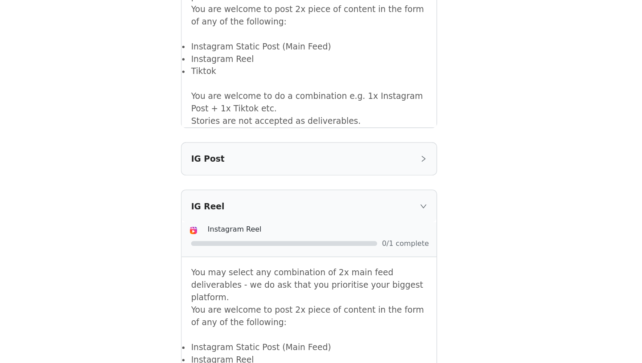
scroll to position [746, 0]
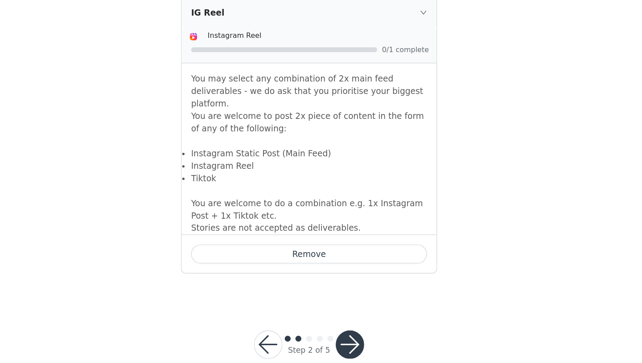
click at [350, 339] on button "button" at bounding box center [351, 349] width 21 height 21
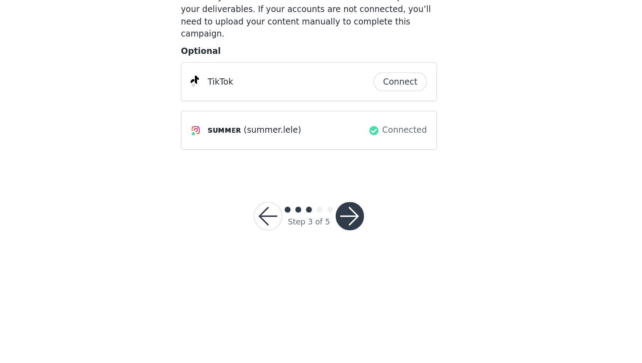
click at [350, 249] on button "button" at bounding box center [351, 252] width 21 height 21
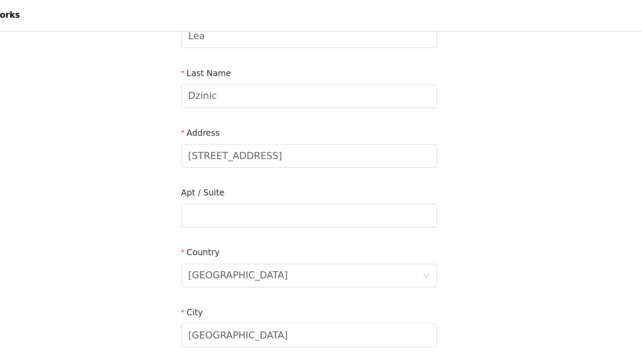
scroll to position [204, 0]
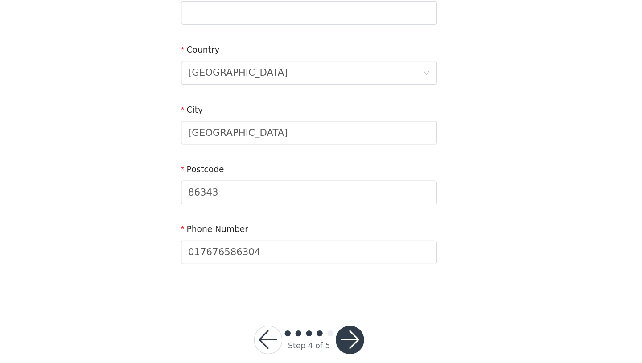
click at [357, 342] on button "button" at bounding box center [351, 345] width 21 height 21
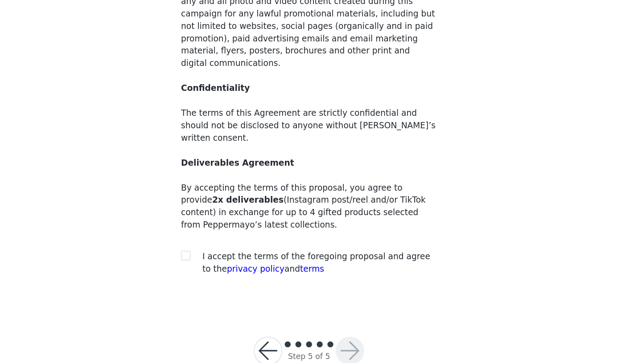
scroll to position [49, 0]
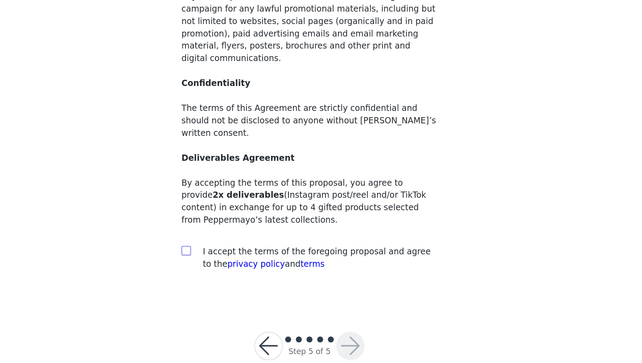
click at [231, 275] on input "checkbox" at bounding box center [228, 278] width 6 height 6
checkbox input "true"
click at [355, 340] on button "button" at bounding box center [351, 350] width 21 height 21
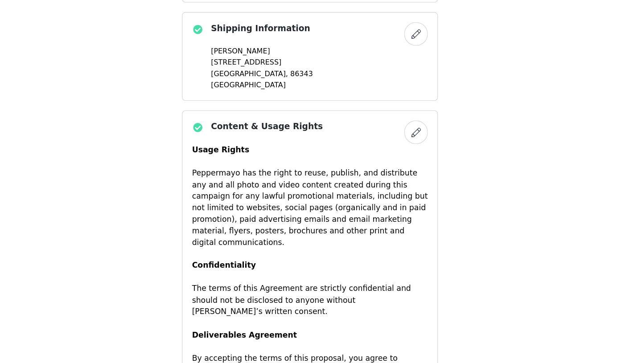
scroll to position [634, 0]
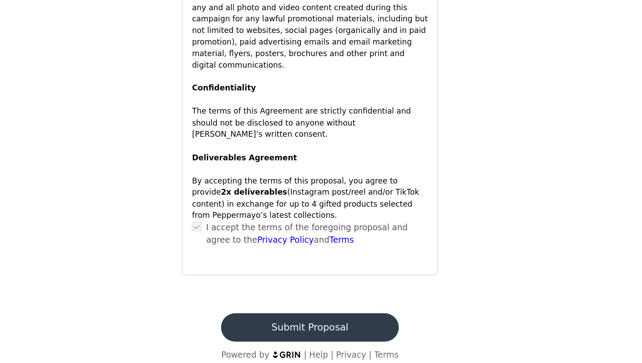
click at [314, 328] on button "Submit Proposal" at bounding box center [320, 336] width 133 height 21
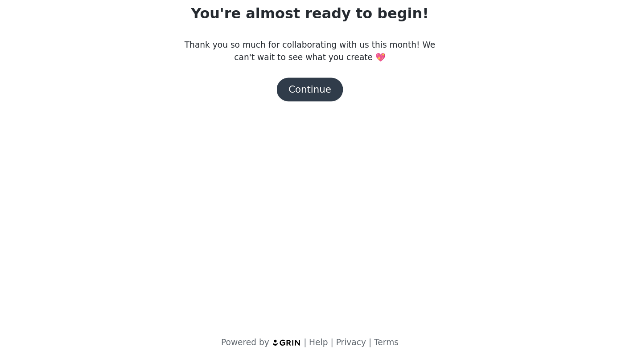
scroll to position [0, 0]
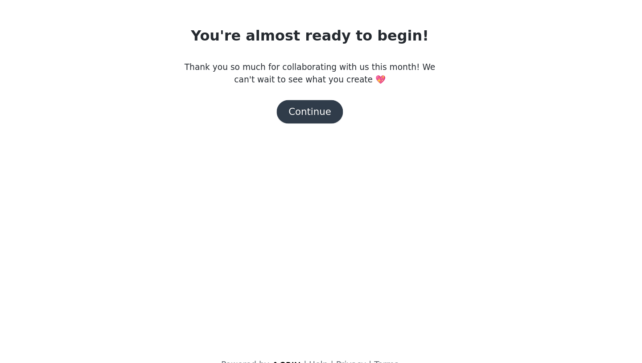
click at [320, 161] on button "Continue" at bounding box center [321, 157] width 50 height 18
